Goal: Task Accomplishment & Management: Manage account settings

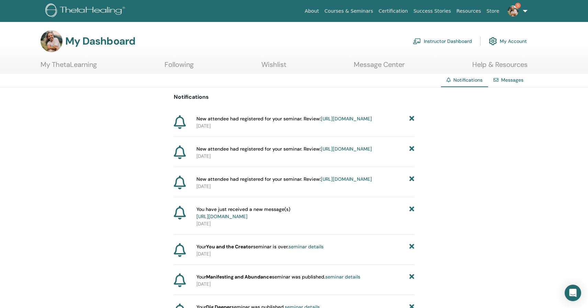
click at [321, 122] on link "https://member.thetahealing.com/instructor/seminar/367766/attendees" at bounding box center [346, 119] width 51 height 6
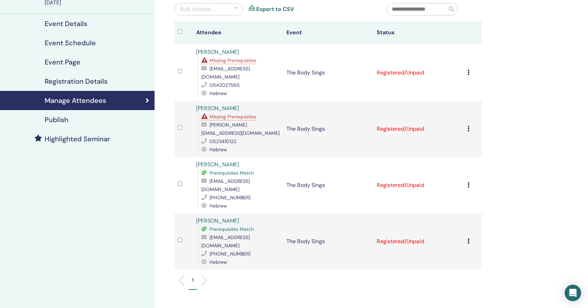
scroll to position [67, 0]
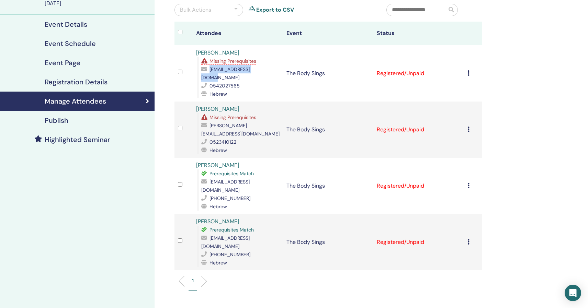
drag, startPoint x: 209, startPoint y: 71, endPoint x: 270, endPoint y: 70, distance: 60.4
click at [270, 71] on div "[EMAIL_ADDRESS][DOMAIN_NAME]" at bounding box center [240, 73] width 78 height 16
copy span "[EMAIL_ADDRESS][DOMAIN_NAME]"
drag, startPoint x: 210, startPoint y: 118, endPoint x: 257, endPoint y: 118, distance: 47.7
click at [258, 122] on div "[PERSON_NAME][EMAIL_ADDRESS][DOMAIN_NAME]" at bounding box center [240, 130] width 78 height 16
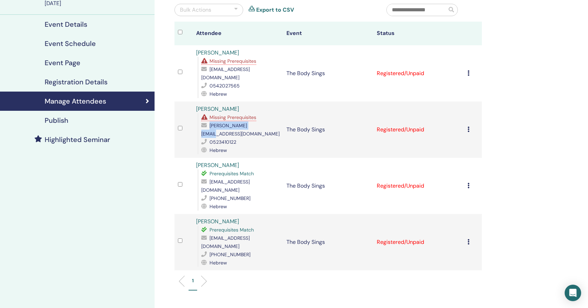
copy span "[PERSON_NAME][EMAIL_ADDRESS][DOMAIN_NAME]"
drag, startPoint x: 210, startPoint y: 166, endPoint x: 277, endPoint y: 168, distance: 67.6
click at [250, 179] on span "[EMAIL_ADDRESS][DOMAIN_NAME]" at bounding box center [225, 186] width 48 height 14
copy span "[EMAIL_ADDRESS][DOMAIN_NAME]"
drag, startPoint x: 209, startPoint y: 214, endPoint x: 261, endPoint y: 214, distance: 51.5
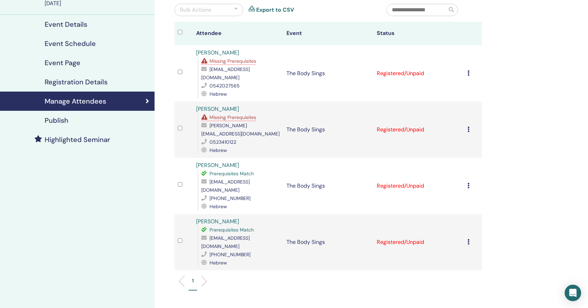
click at [261, 234] on div "[EMAIL_ADDRESS][DOMAIN_NAME]" at bounding box center [240, 242] width 78 height 16
click at [250, 235] on span "[EMAIL_ADDRESS][DOMAIN_NAME]" at bounding box center [225, 242] width 48 height 14
copy span "[EMAIL_ADDRESS][DOMAIN_NAME]"
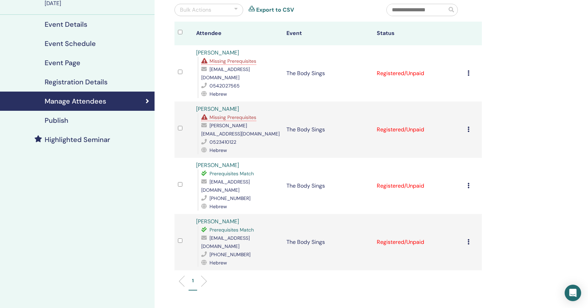
click at [511, 90] on div "Manage Attendees Bulk Actions Export to CSV Attendee Event Status [PERSON_NAME]…" at bounding box center [350, 174] width 392 height 439
